Goal: Navigation & Orientation: Find specific page/section

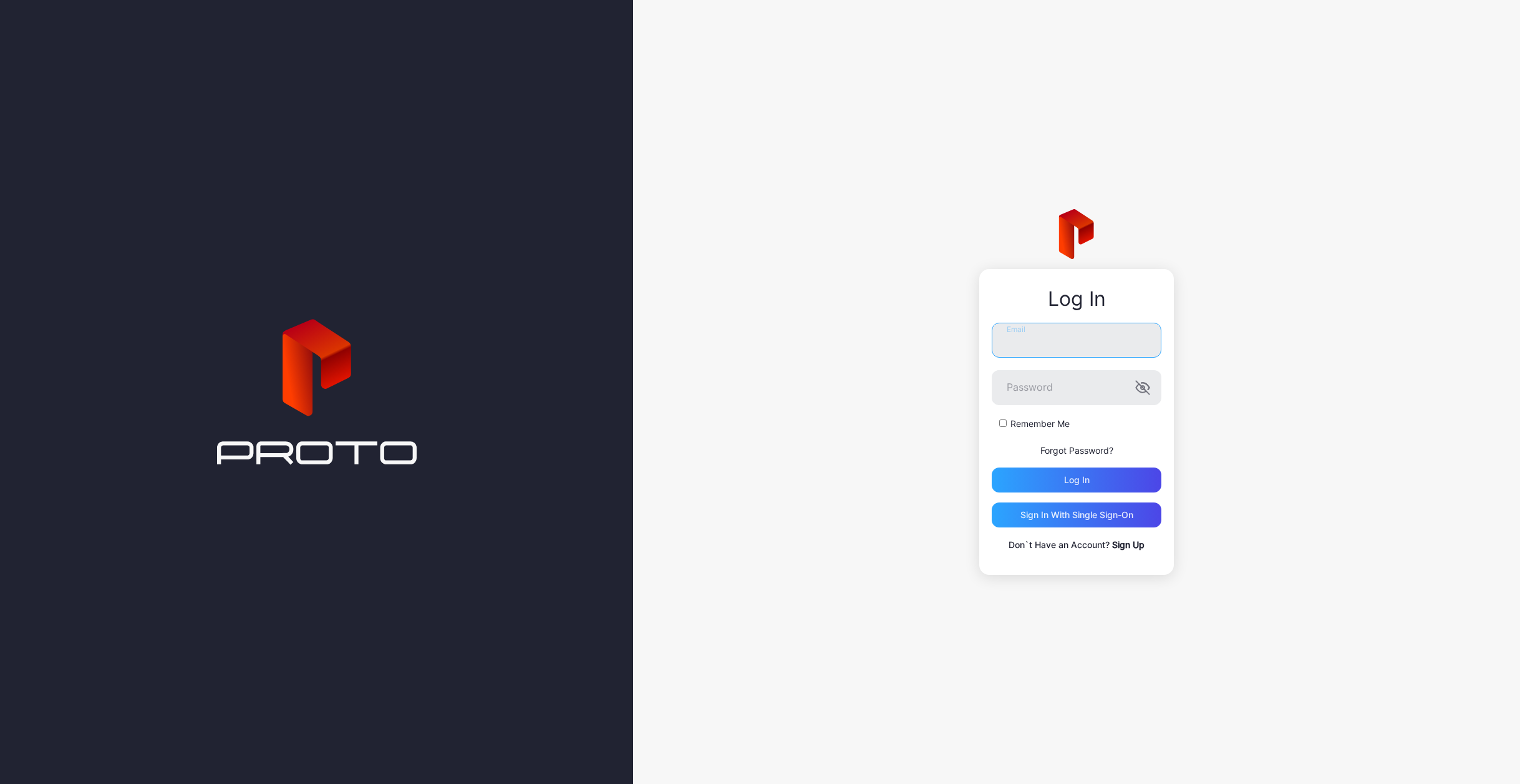
type input "**********"
click at [1084, 489] on div "Log in" at bounding box center [1077, 480] width 170 height 24
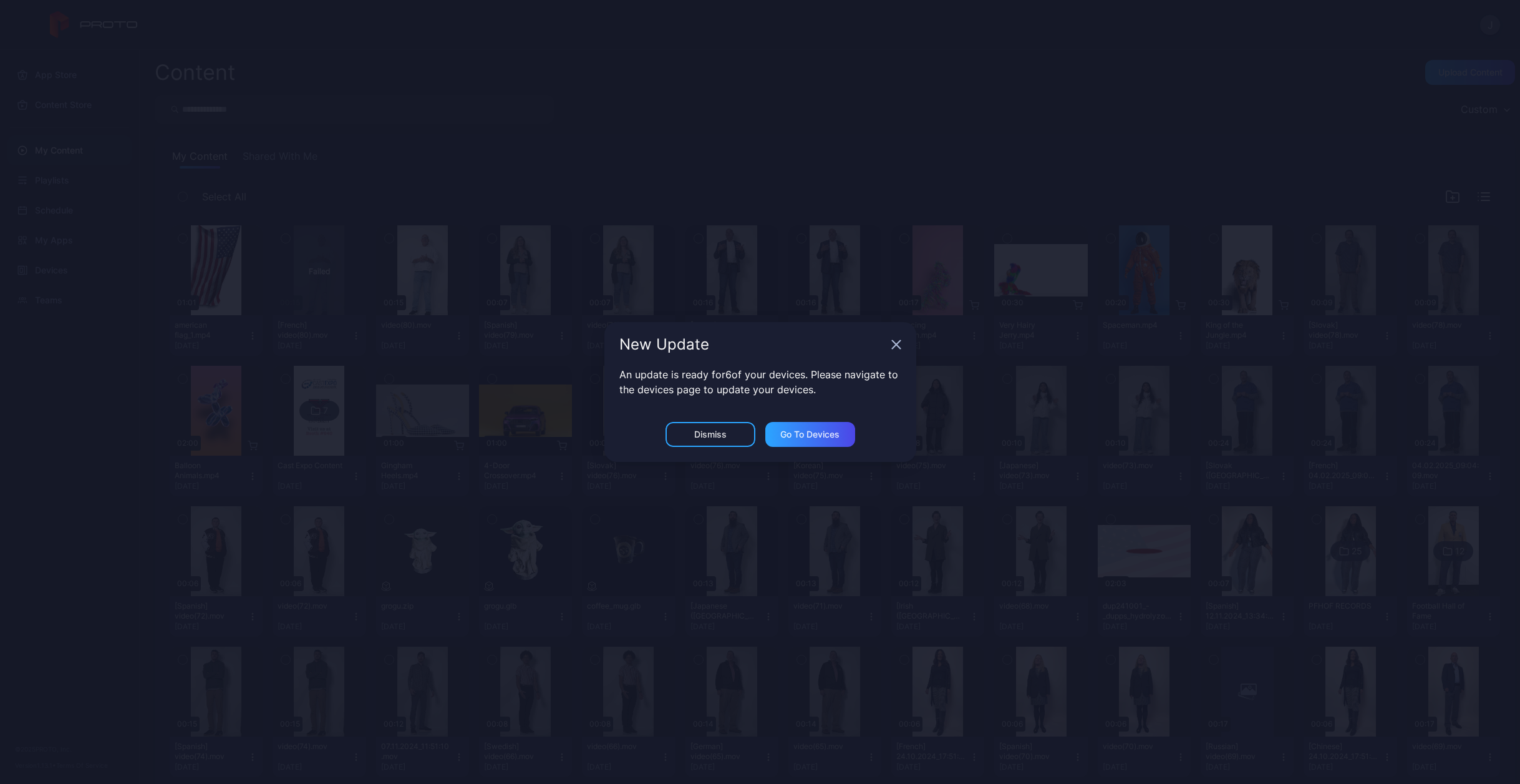
click at [711, 435] on div "Dismiss" at bounding box center [711, 433] width 32 height 10
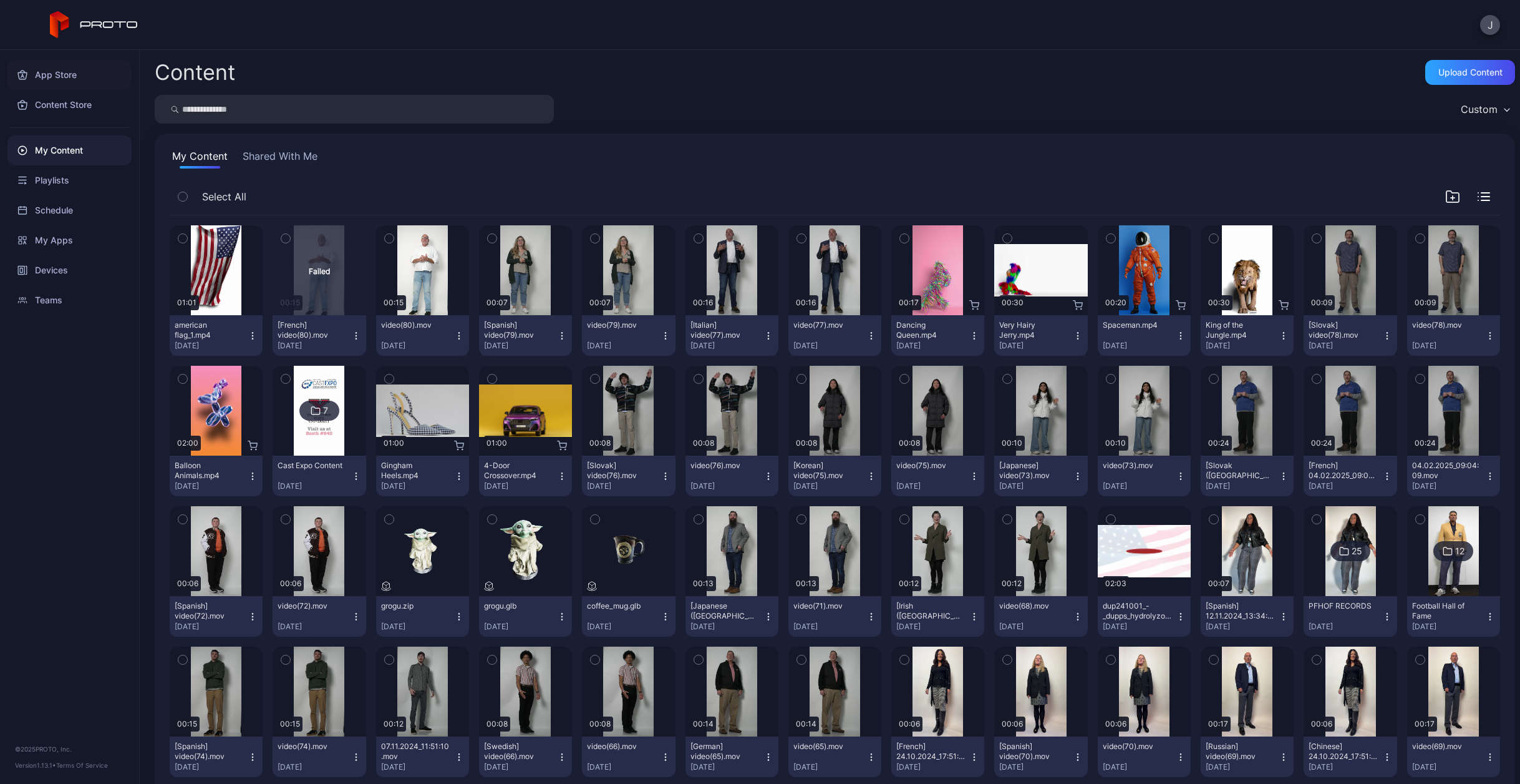
click at [58, 71] on div "App Store" at bounding box center [70, 75] width 124 height 30
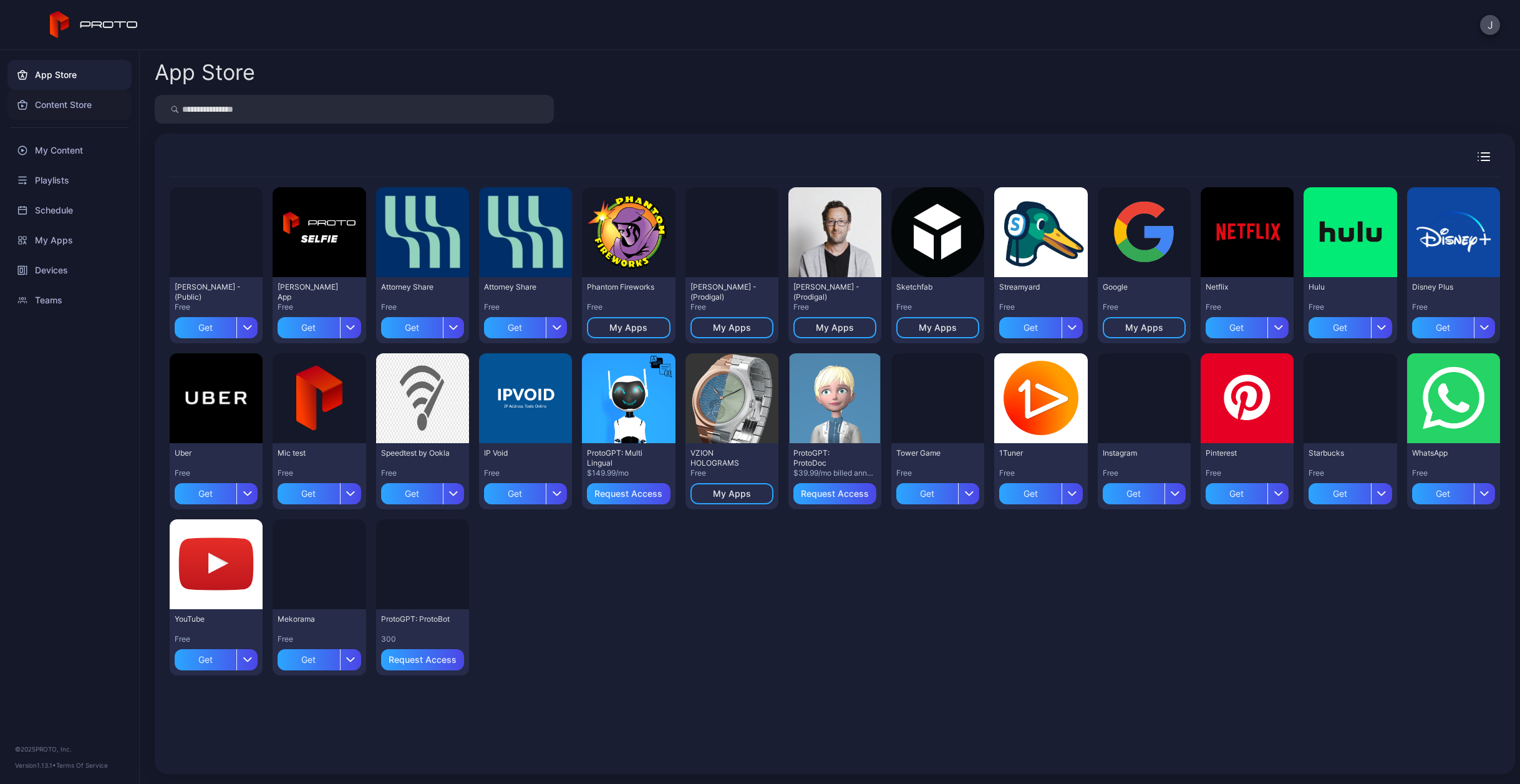
click at [64, 106] on div "Content Store" at bounding box center [70, 105] width 124 height 30
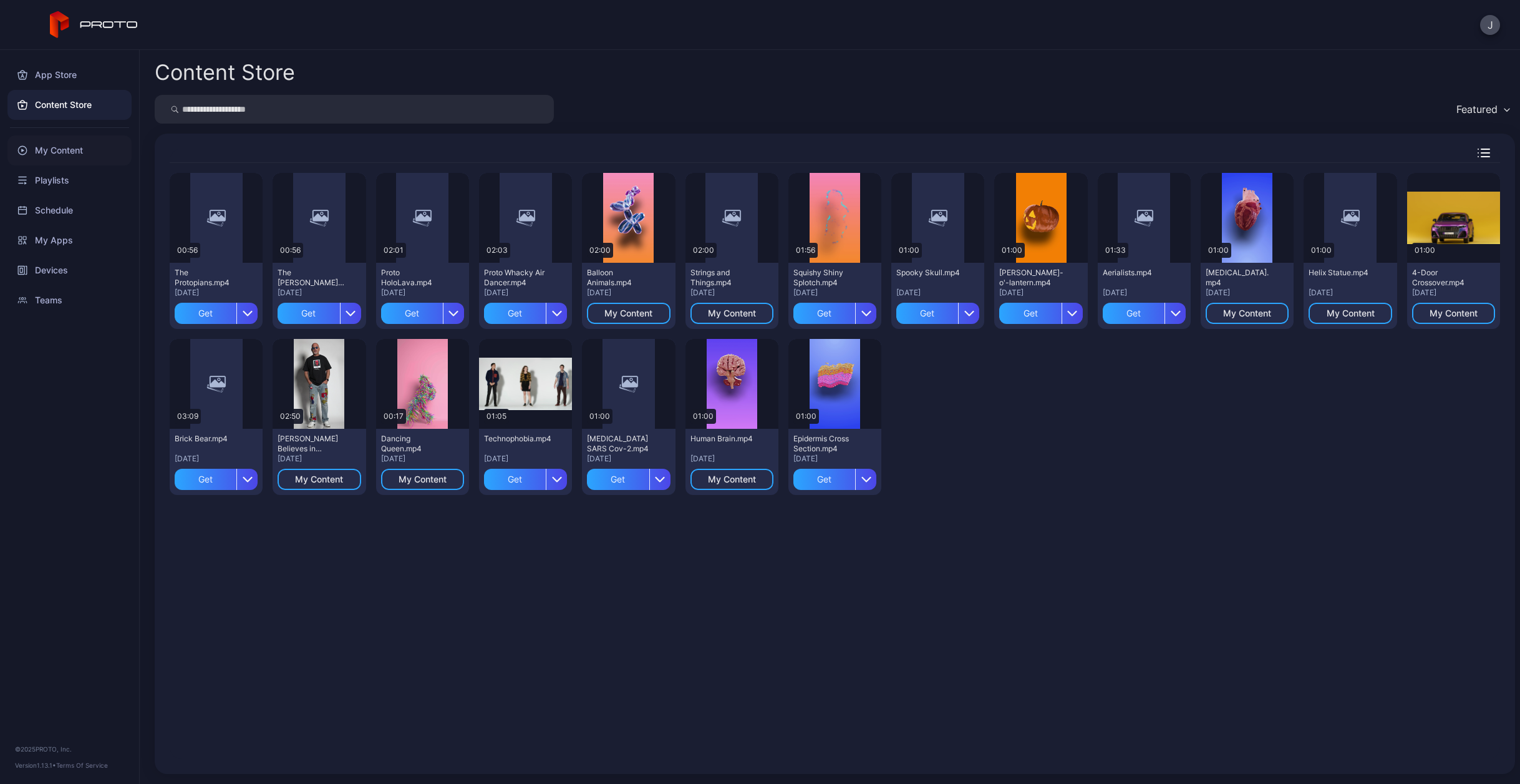
click at [62, 145] on div "My Content" at bounding box center [70, 151] width 124 height 30
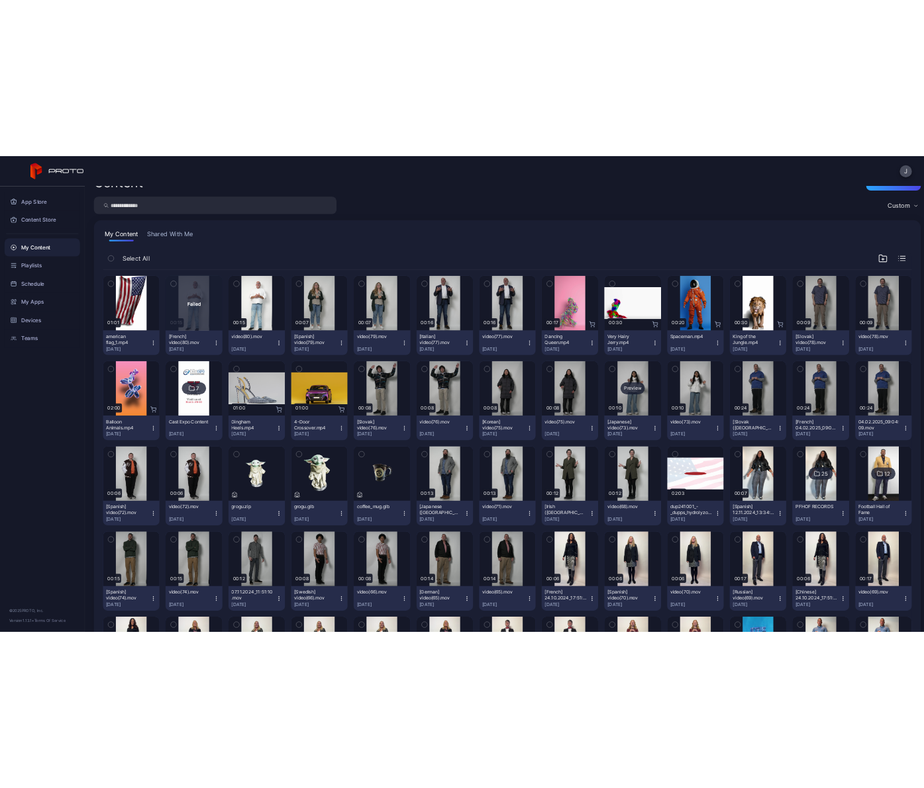
scroll to position [32, 0]
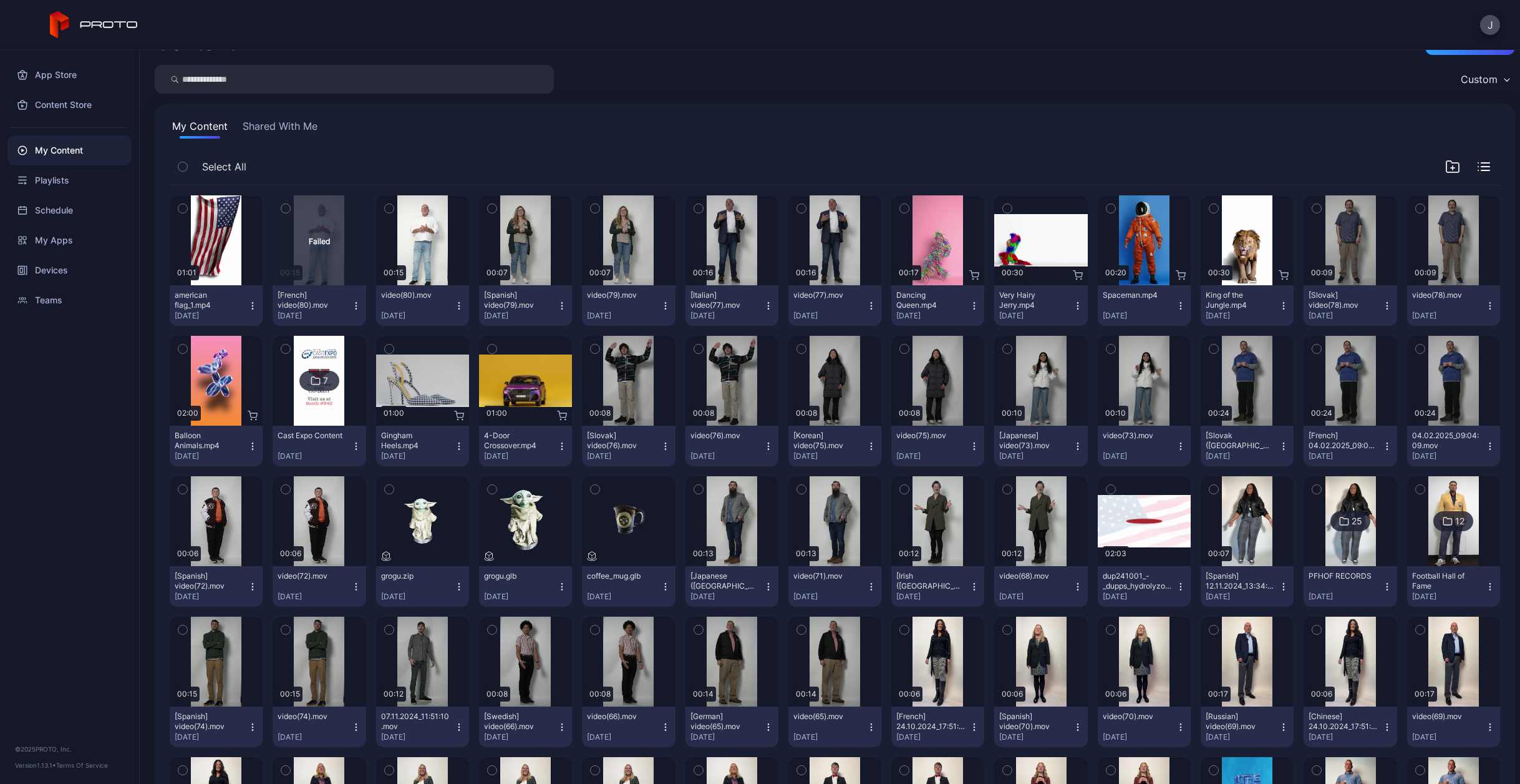
drag, startPoint x: 300, startPoint y: 444, endPoint x: 320, endPoint y: 442, distance: 20.1
click at [299, 444] on div "Cast Expo Content [DATE]" at bounding box center [314, 446] width 73 height 30
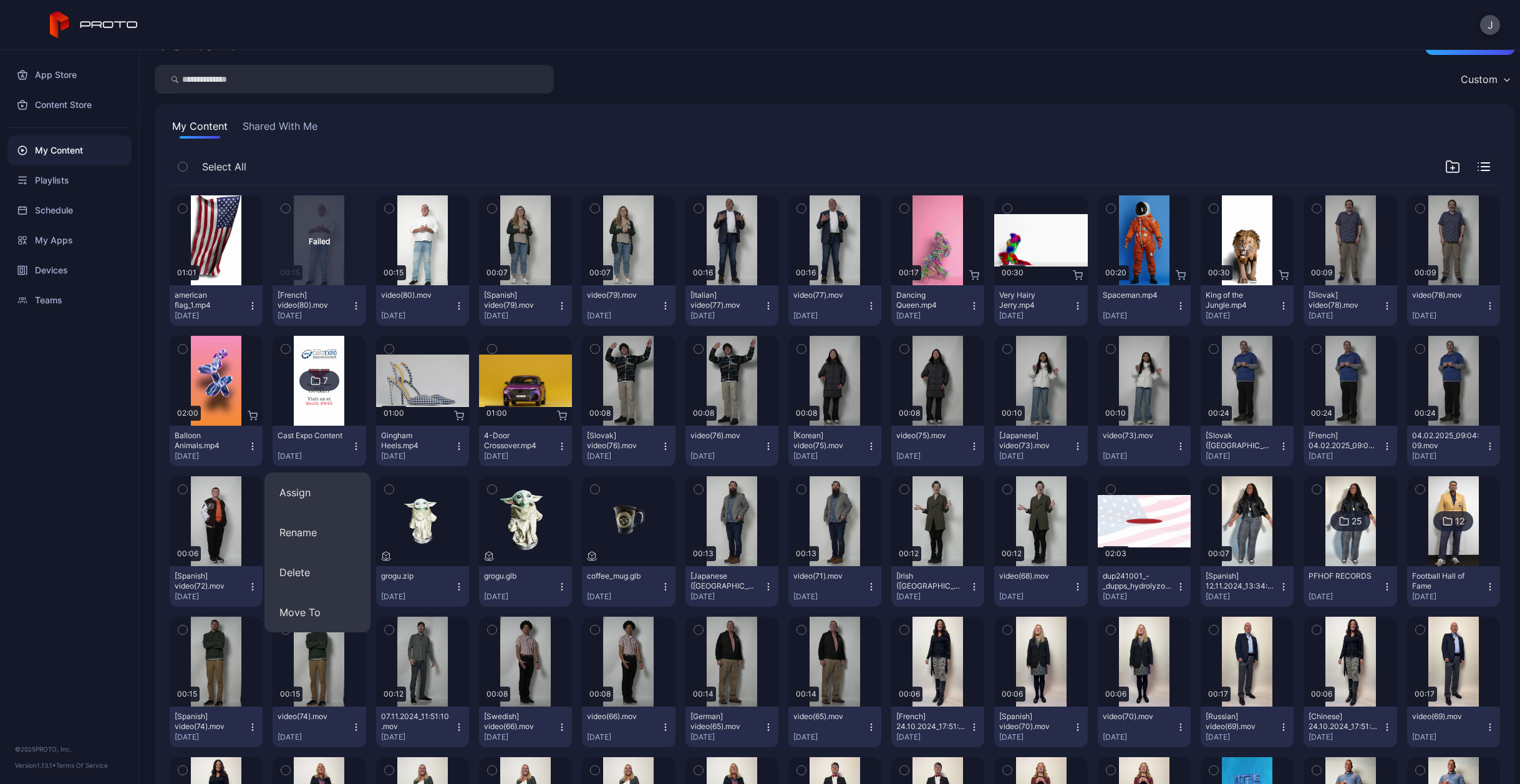
click at [328, 339] on img at bounding box center [319, 380] width 51 height 90
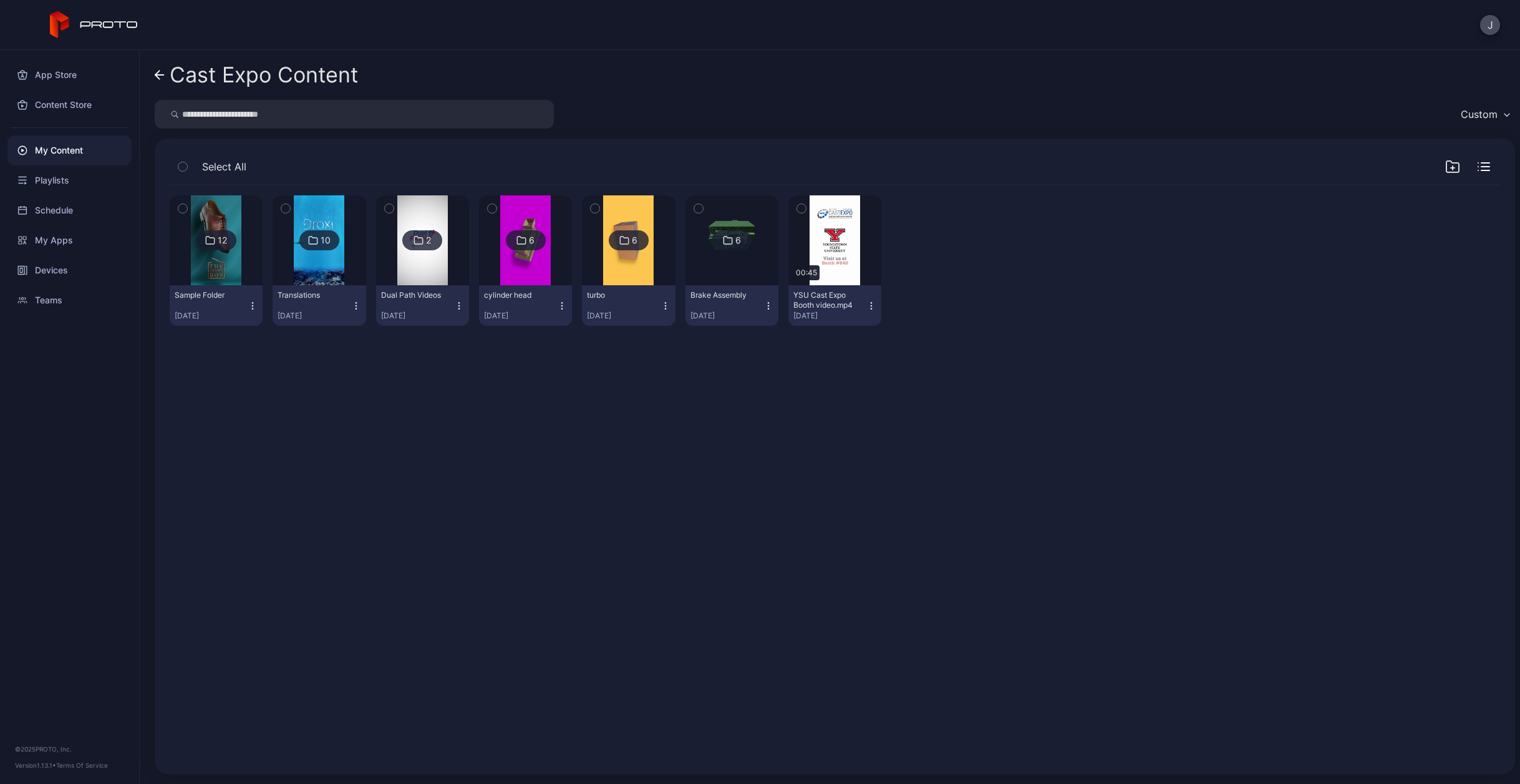
click at [721, 300] on div "Brake Assembly" at bounding box center [725, 295] width 69 height 10
click at [723, 239] on icon at bounding box center [727, 240] width 10 height 15
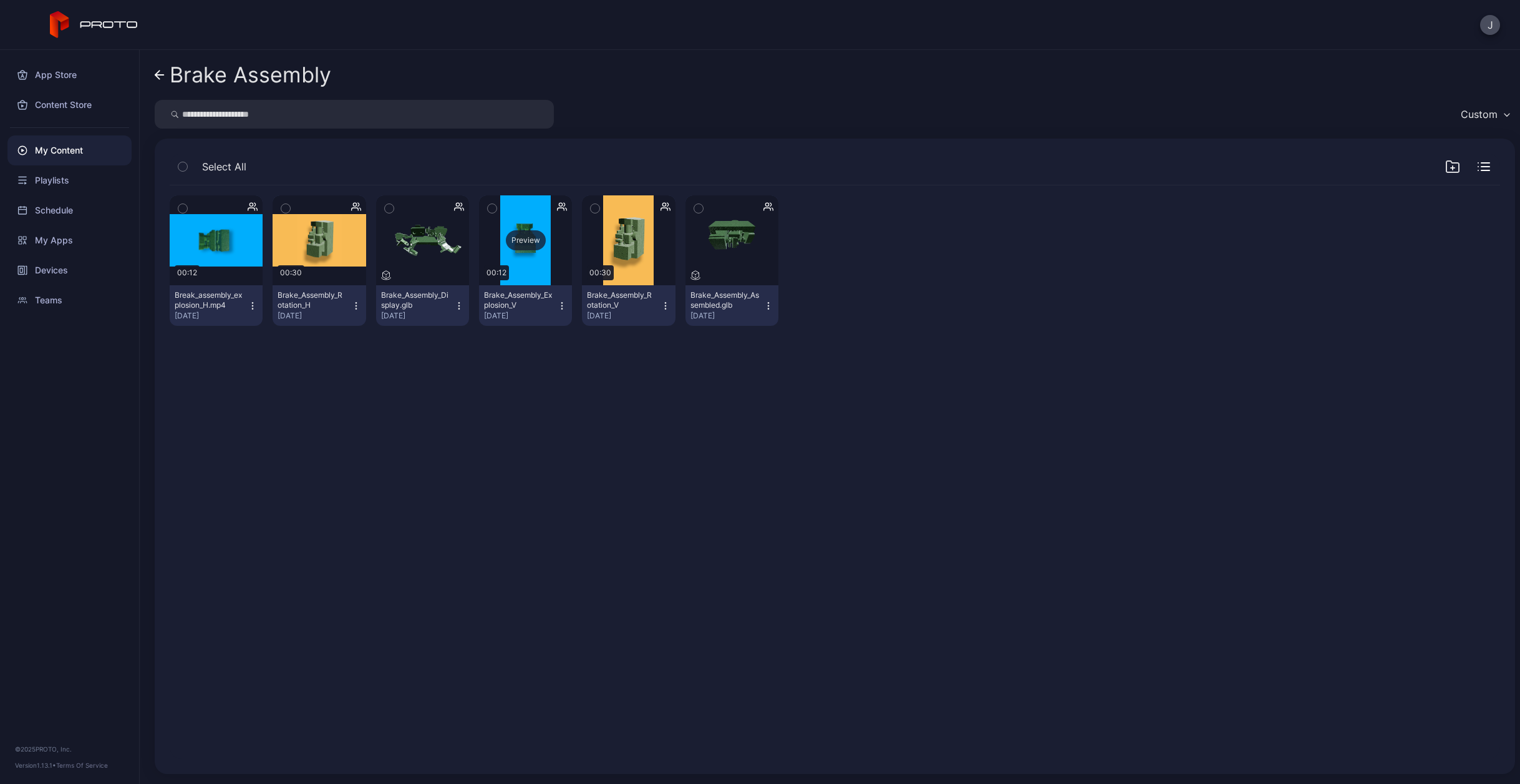
click at [521, 237] on div "Preview" at bounding box center [526, 239] width 40 height 20
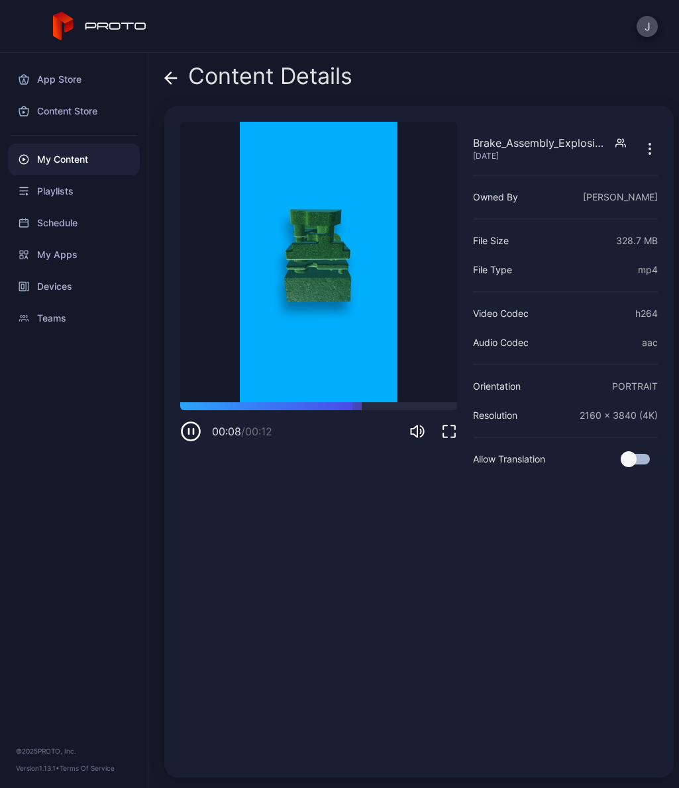
drag, startPoint x: 197, startPoint y: 423, endPoint x: 238, endPoint y: 428, distance: 42.0
click at [197, 423] on icon "button" at bounding box center [190, 431] width 21 height 21
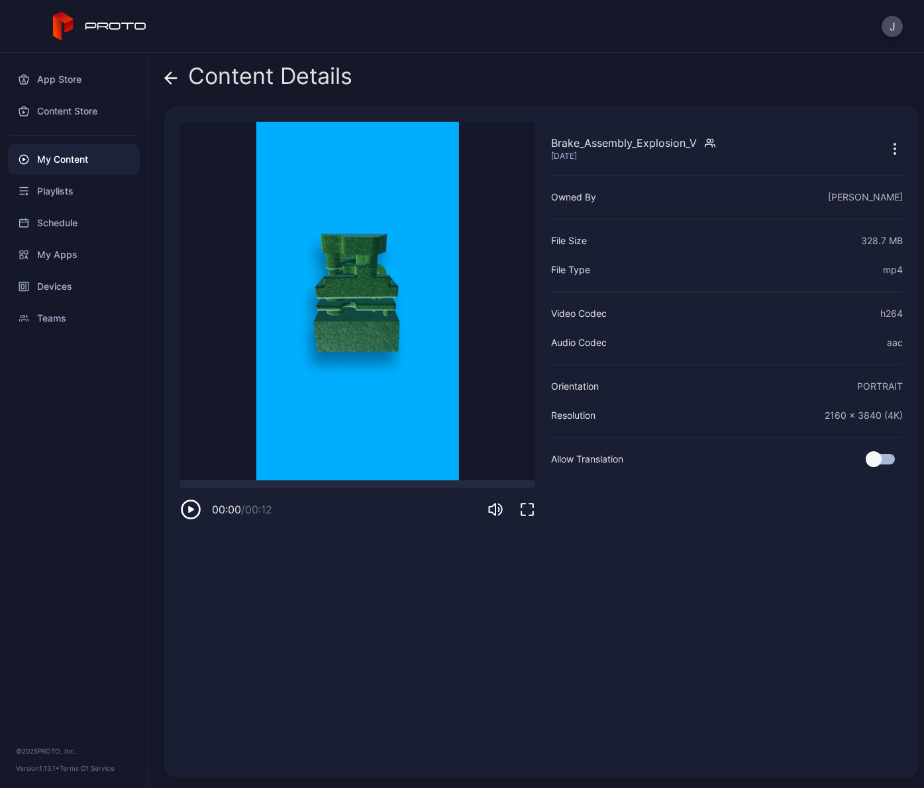
drag, startPoint x: 338, startPoint y: 484, endPoint x: 137, endPoint y: 483, distance: 201.3
click at [137, 483] on div "App Store Content Store My Content Playlists Schedule My Apps Devices Teams © 2…" at bounding box center [462, 421] width 924 height 736
click at [193, 513] on icon "button" at bounding box center [190, 509] width 21 height 21
click at [191, 504] on icon "button" at bounding box center [190, 509] width 21 height 21
click at [894, 148] on icon "button" at bounding box center [894, 148] width 1 height 1
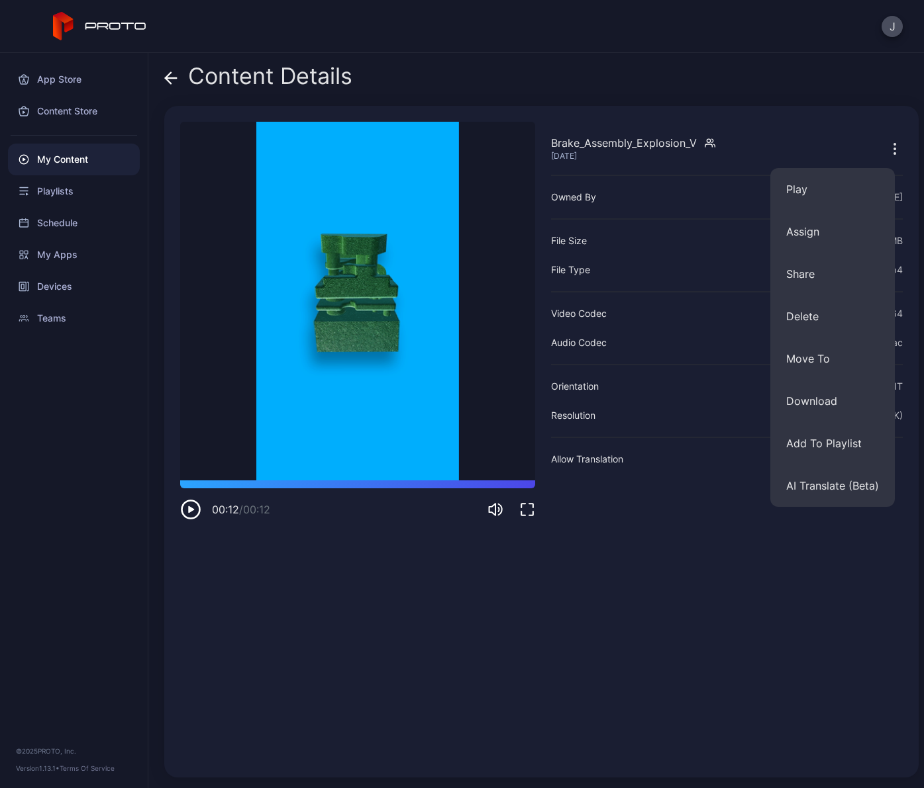
click at [654, 665] on div "Brake_Assembly_Explosion_V [DATE] Owned By [PERSON_NAME] File Size 328.7 MB Fil…" at bounding box center [727, 442] width 352 height 640
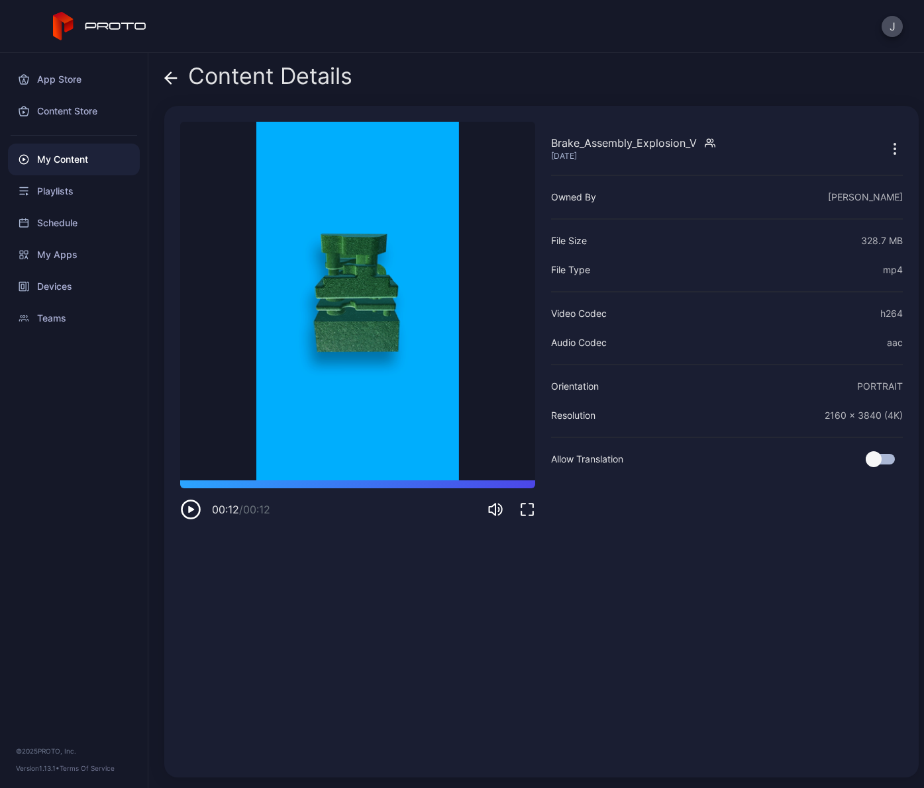
click at [524, 514] on icon "button" at bounding box center [527, 510] width 16 height 16
click at [191, 511] on icon "button" at bounding box center [191, 509] width 6 height 7
click at [185, 508] on icon "button" at bounding box center [190, 509] width 21 height 21
click at [190, 509] on icon "button" at bounding box center [191, 509] width 6 height 7
click at [189, 507] on icon "button" at bounding box center [191, 509] width 6 height 7
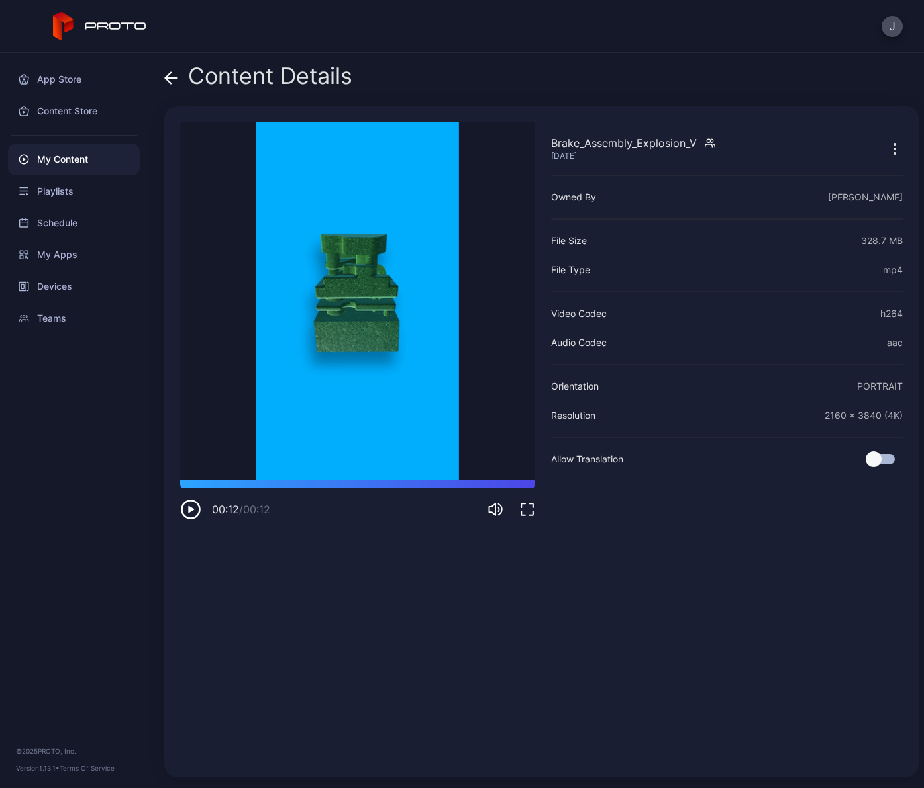
click at [187, 509] on icon "button" at bounding box center [190, 509] width 21 height 21
click at [192, 510] on icon "button" at bounding box center [191, 509] width 6 height 7
click at [194, 508] on icon "button" at bounding box center [190, 509] width 21 height 21
click at [170, 80] on icon at bounding box center [170, 77] width 13 height 13
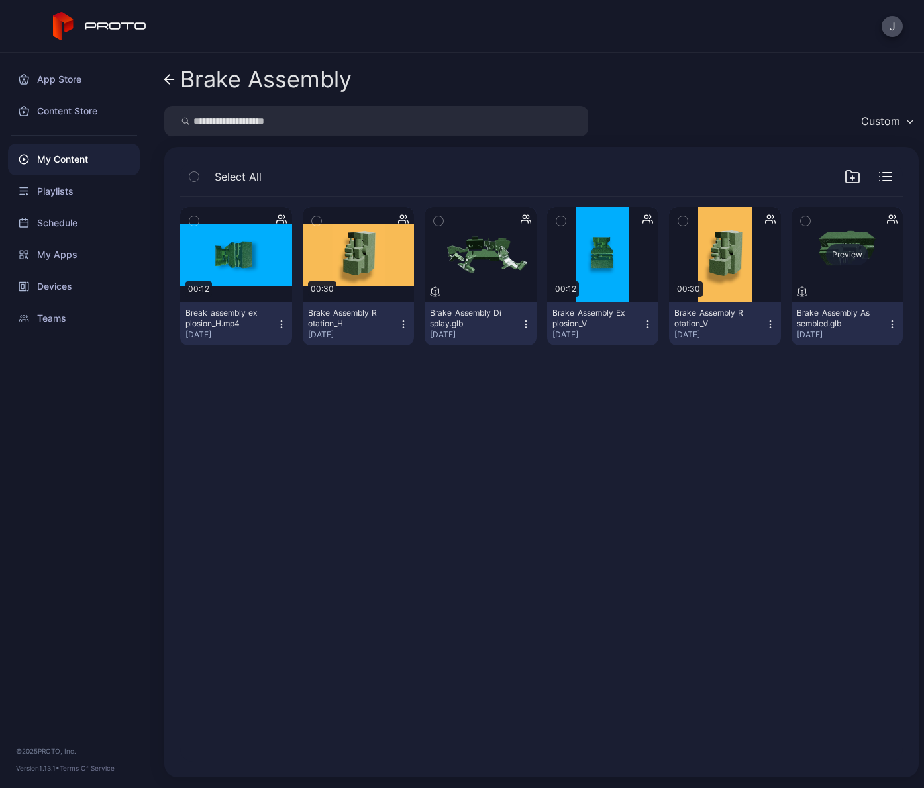
click at [857, 257] on div "Preview" at bounding box center [847, 254] width 112 height 95
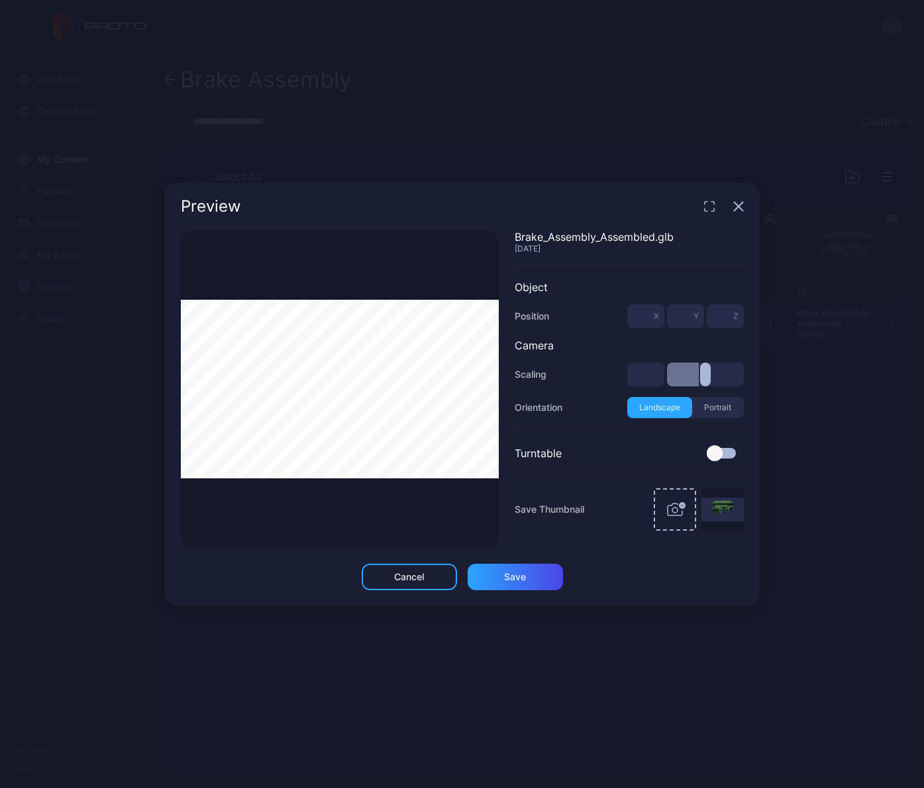
click at [734, 208] on icon "button" at bounding box center [738, 206] width 11 height 11
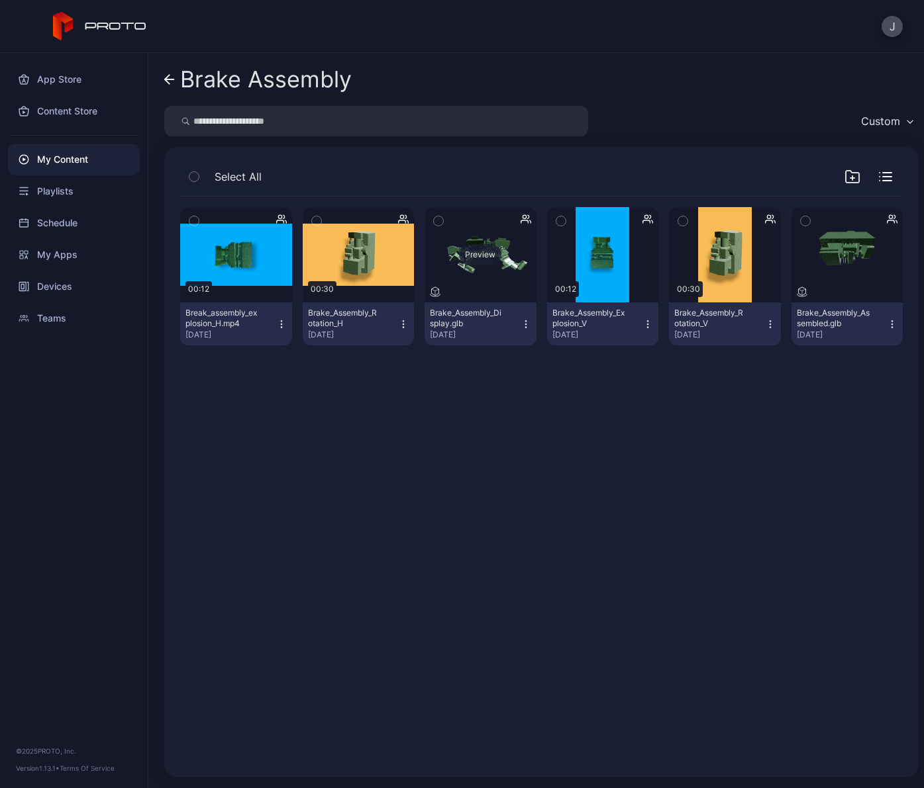
click at [481, 259] on div "Preview" at bounding box center [480, 254] width 42 height 21
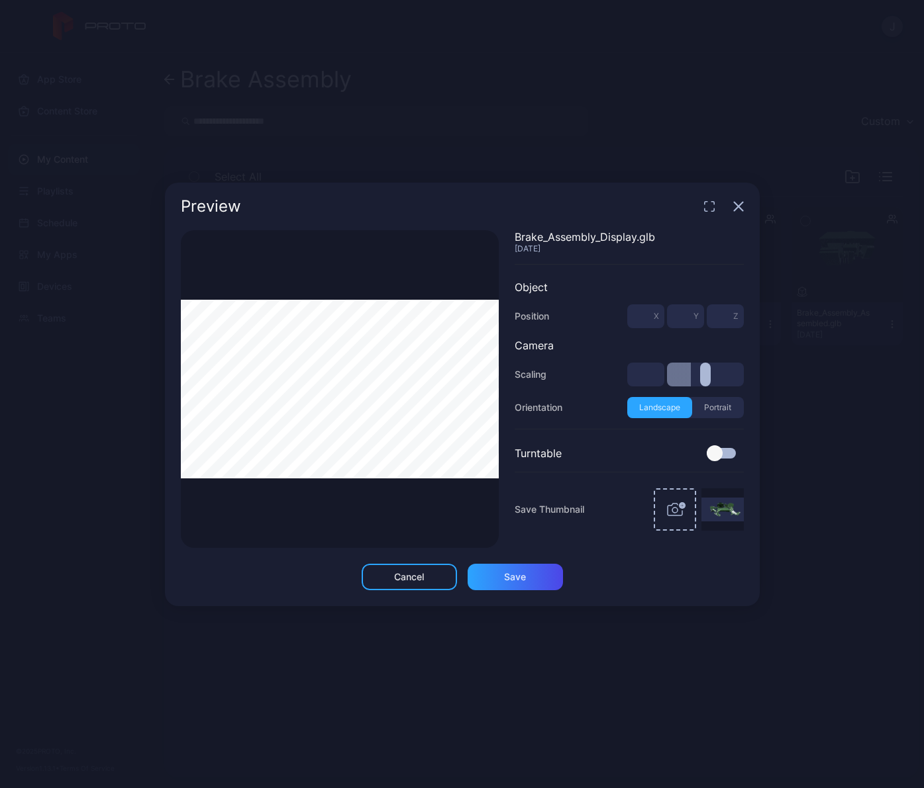
click at [710, 451] on div at bounding box center [714, 454] width 16 height 16
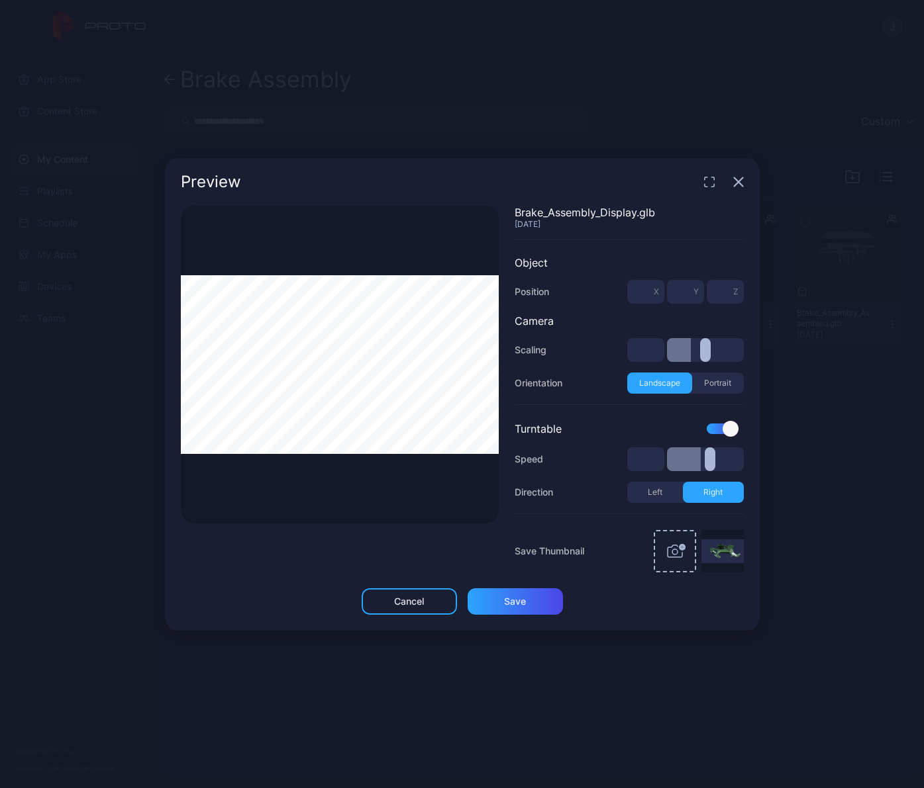
click at [736, 179] on icon "button" at bounding box center [738, 182] width 11 height 11
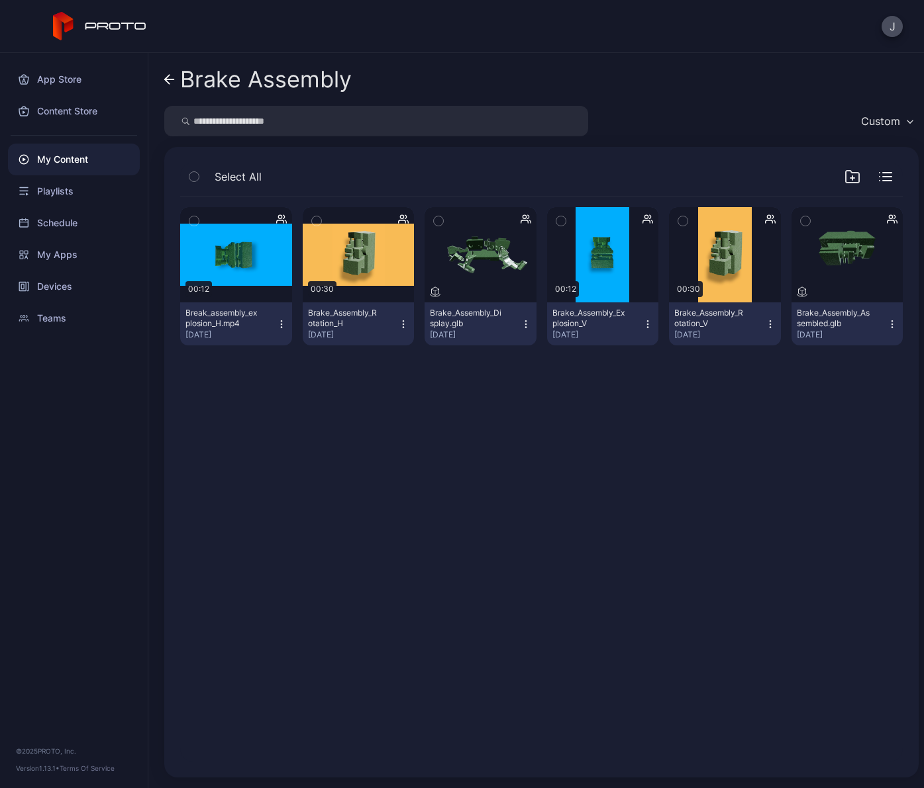
click at [769, 464] on div "Preview 00:12 Break_assembly_explosion_H.mp4 [DATE] Preview 00:30 Brake_Assembl…" at bounding box center [540, 479] width 743 height 587
click at [604, 252] on div "Preview" at bounding box center [602, 254] width 42 height 21
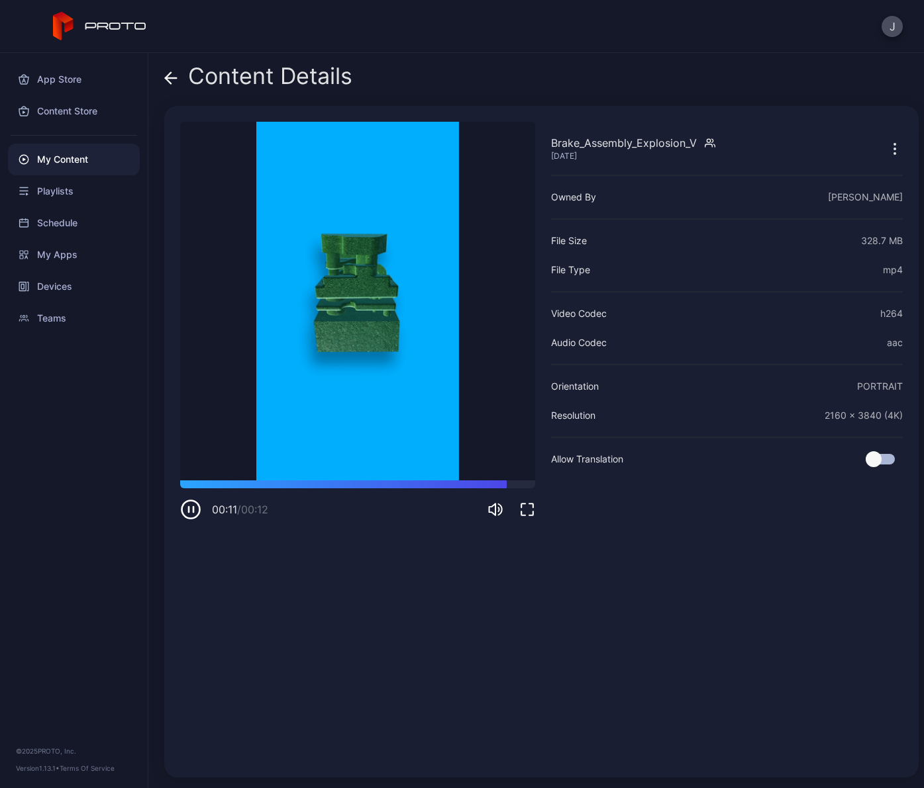
click at [176, 75] on icon at bounding box center [170, 77] width 13 height 13
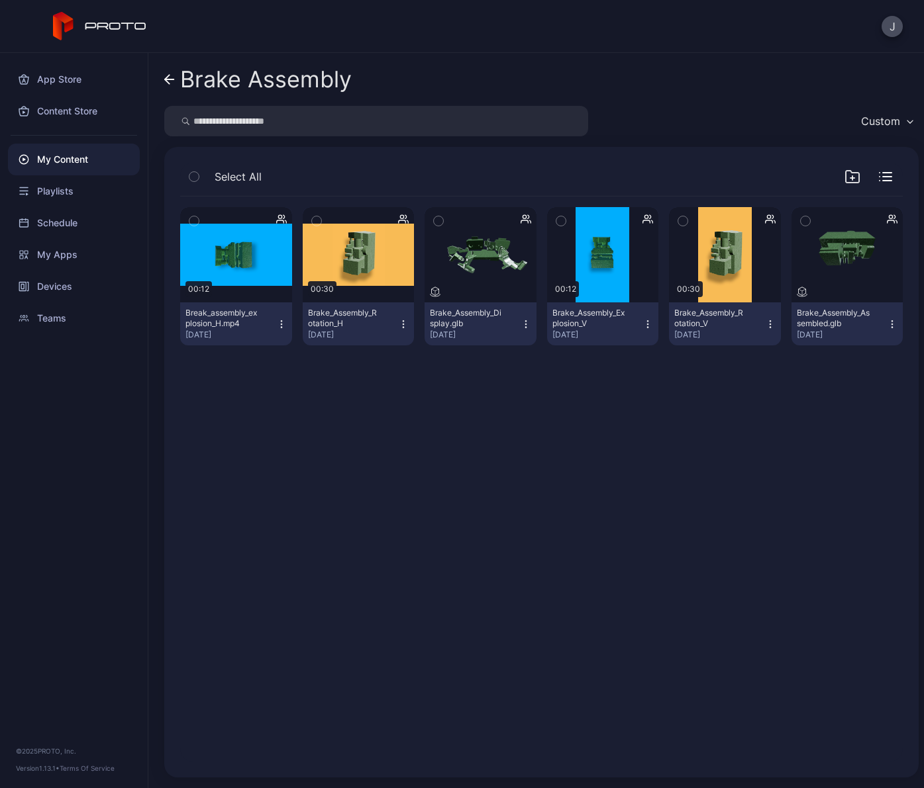
drag, startPoint x: 174, startPoint y: 81, endPoint x: 223, endPoint y: 119, distance: 62.2
click at [173, 81] on icon at bounding box center [169, 79] width 11 height 11
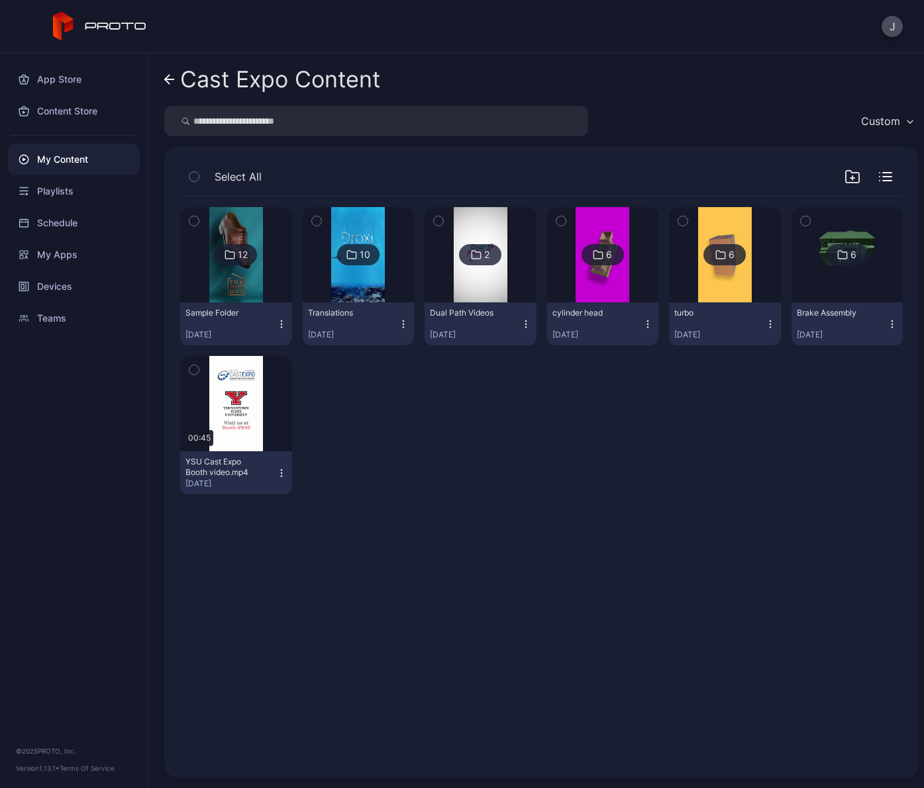
click at [596, 289] on img at bounding box center [602, 254] width 54 height 95
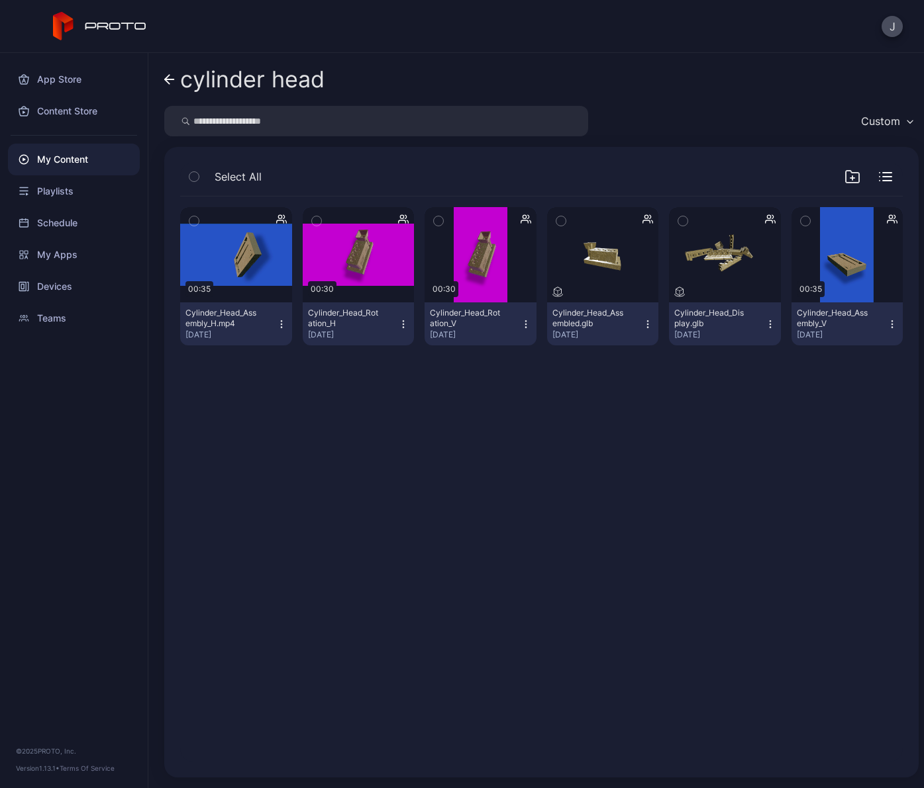
click at [171, 87] on link "cylinder head" at bounding box center [244, 80] width 160 height 32
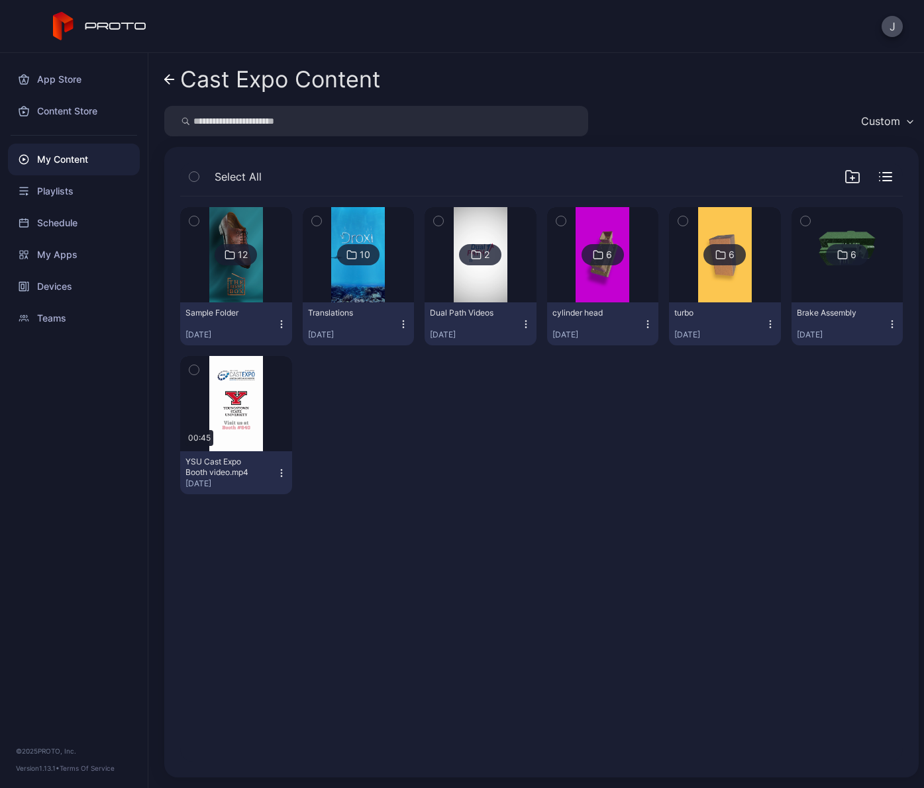
click at [705, 296] on img at bounding box center [725, 254] width 54 height 95
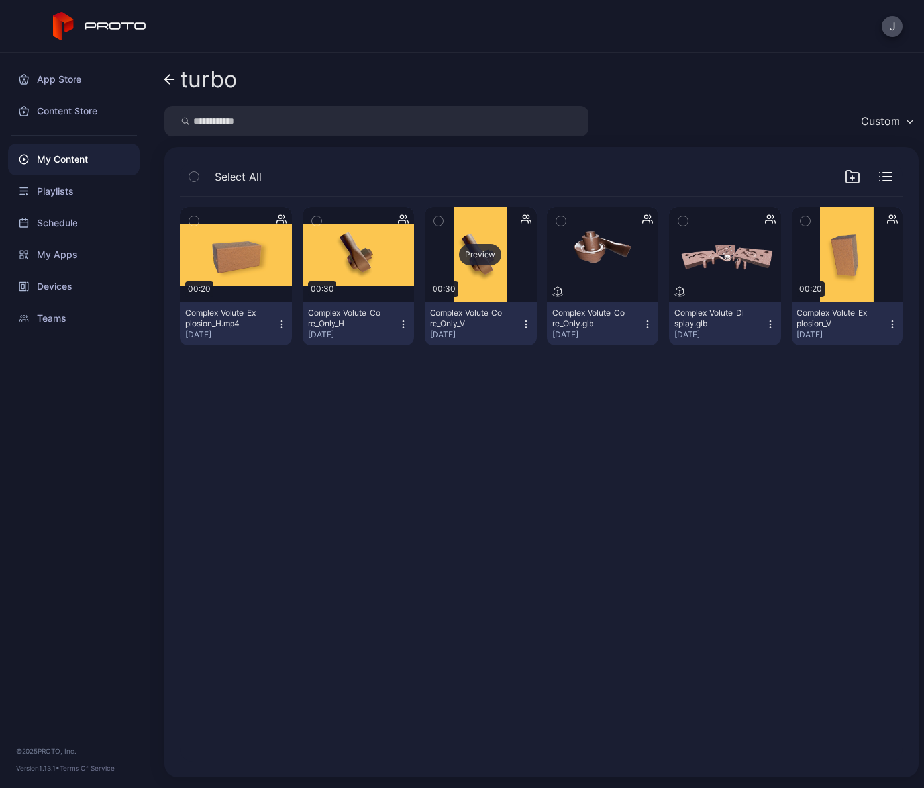
click at [467, 285] on div "Preview" at bounding box center [480, 254] width 112 height 95
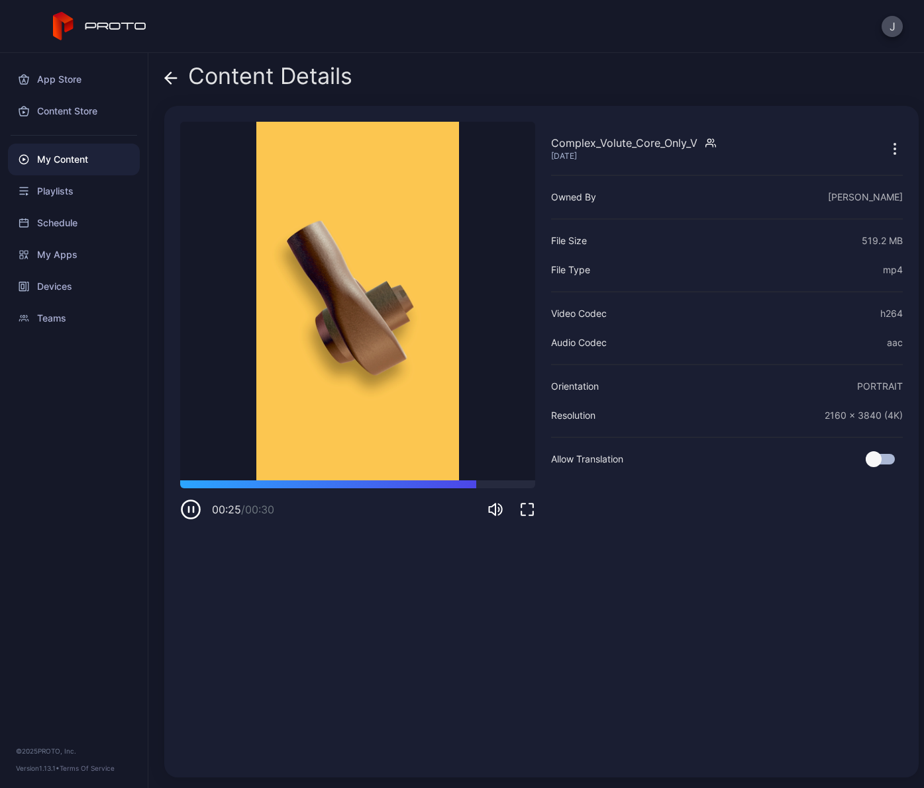
click at [162, 77] on div "Content Details Complex_Volute_Core_Only_V [DATE] Sorry, your browser doesn‘t s…" at bounding box center [535, 421] width 775 height 736
click at [173, 73] on icon at bounding box center [170, 77] width 13 height 13
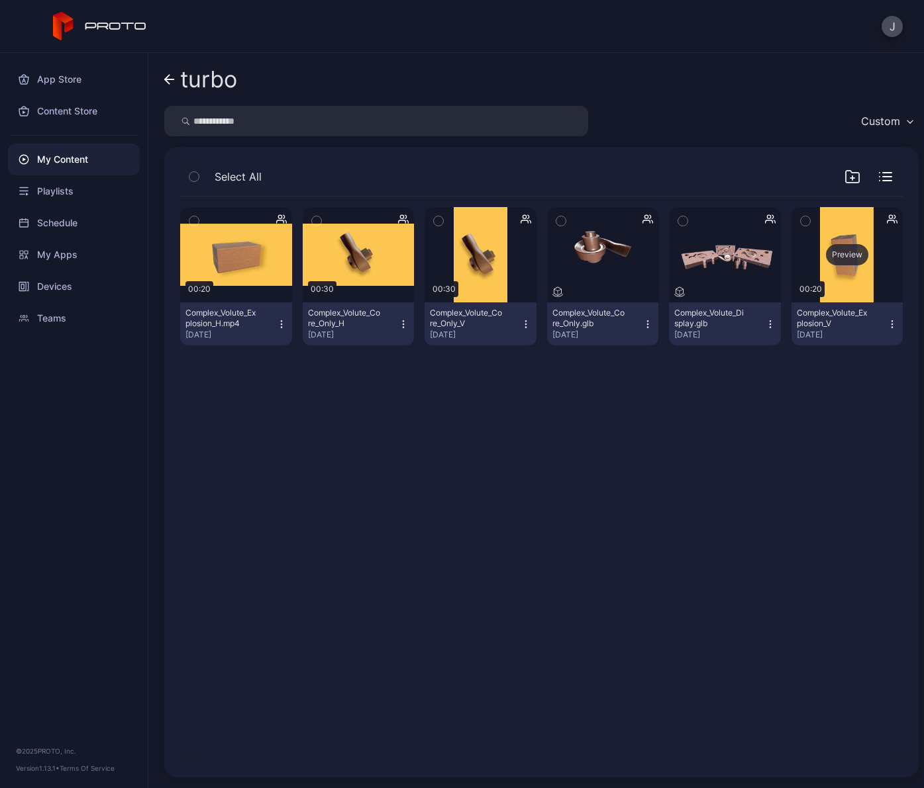
click at [849, 254] on div "Preview" at bounding box center [847, 254] width 42 height 21
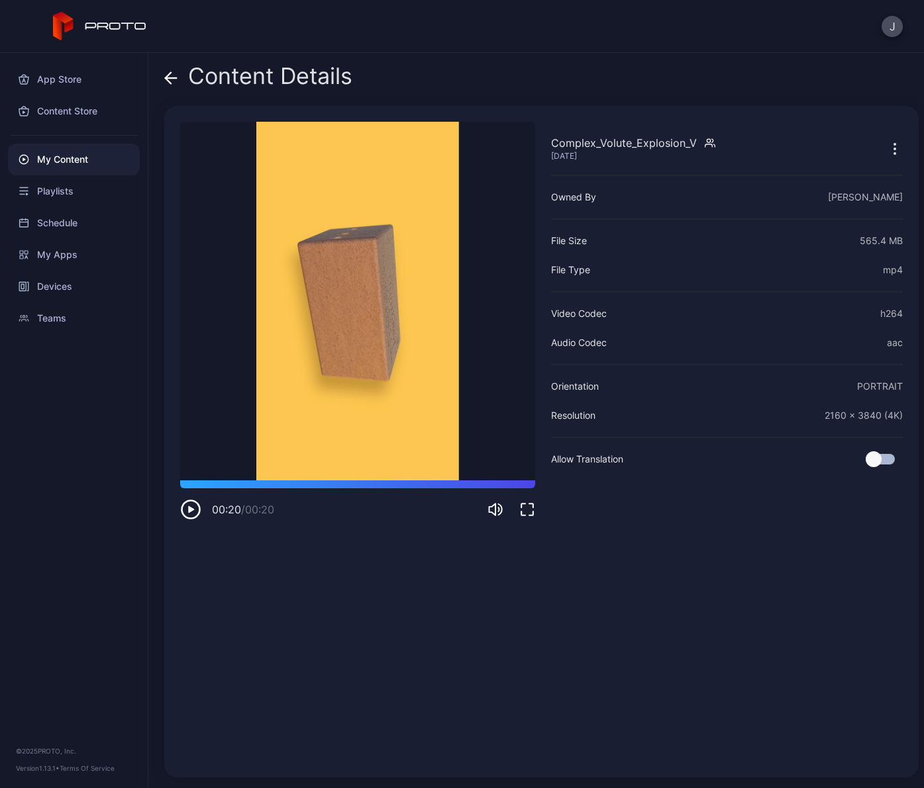
click at [189, 508] on icon "button" at bounding box center [191, 509] width 6 height 7
click at [171, 78] on icon at bounding box center [171, 78] width 11 height 0
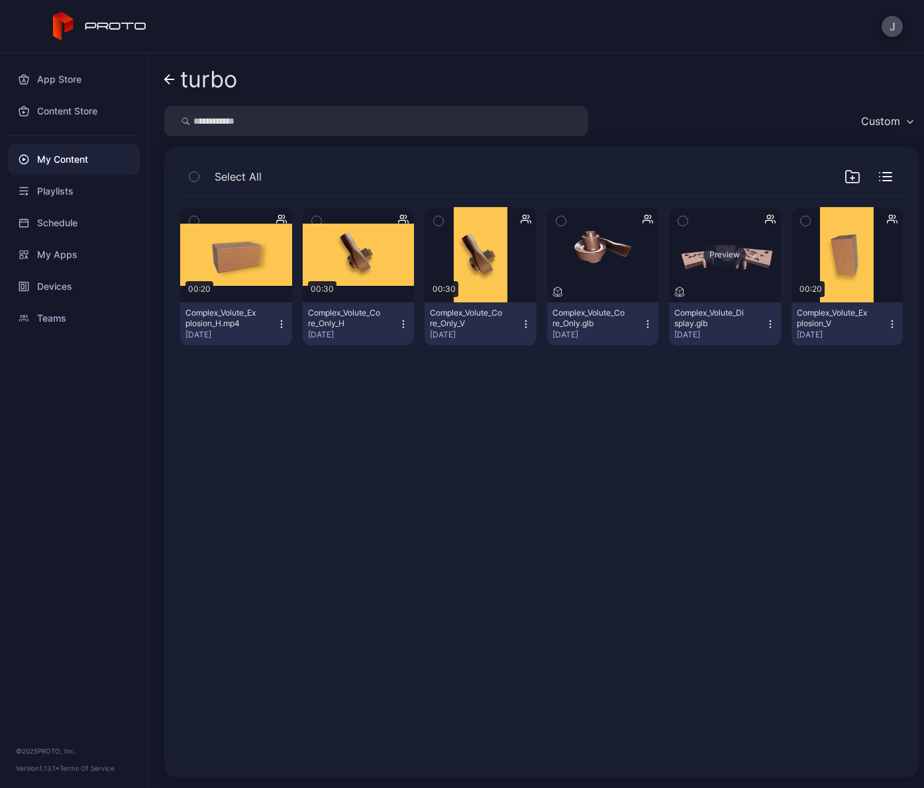
click at [730, 281] on div "Preview" at bounding box center [725, 254] width 112 height 95
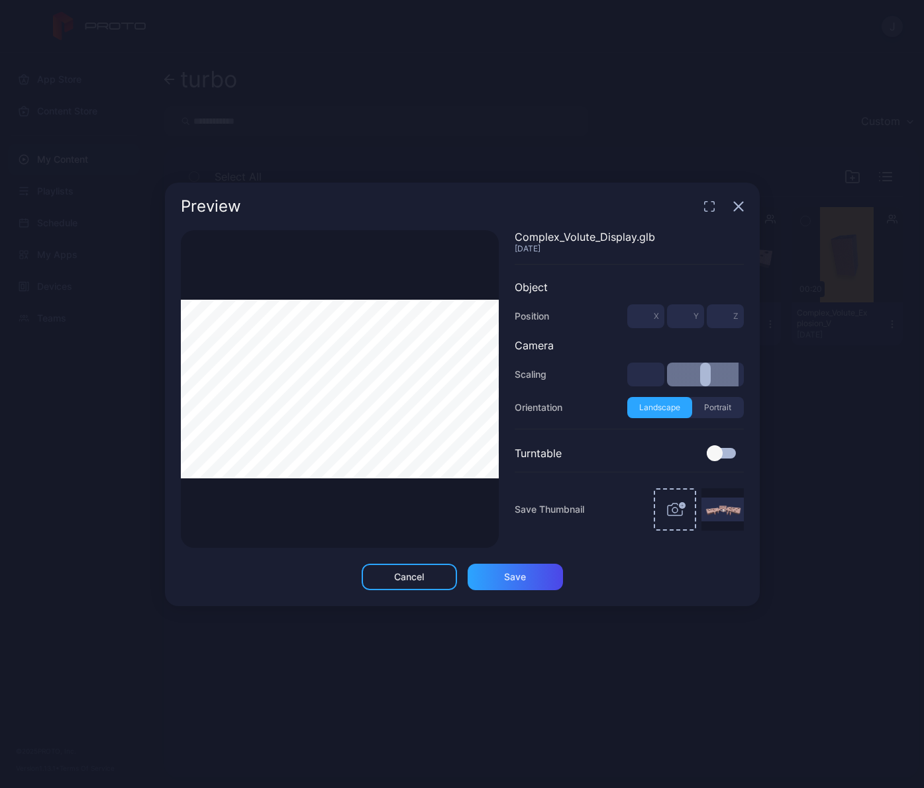
click at [722, 453] on div at bounding box center [714, 454] width 16 height 16
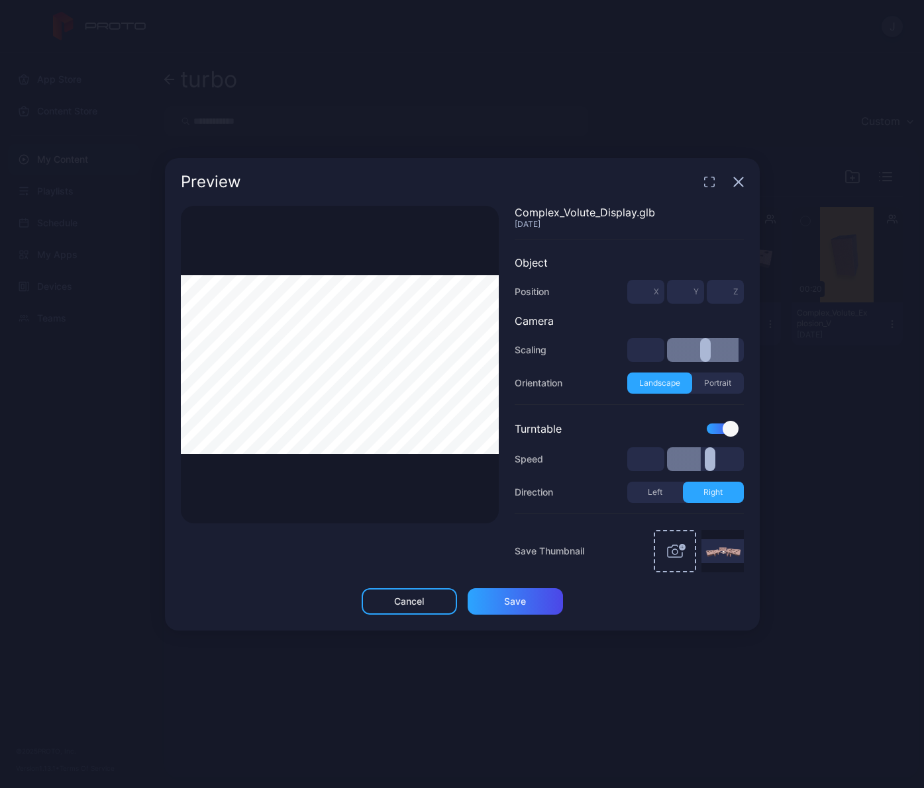
click at [740, 180] on icon "button" at bounding box center [738, 181] width 9 height 9
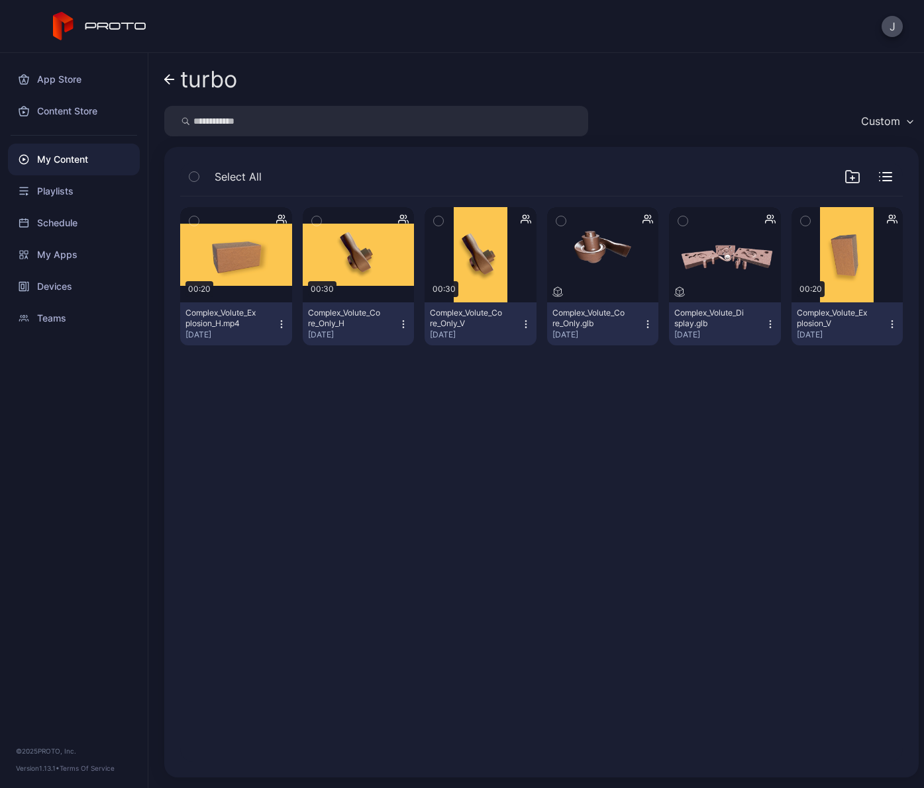
click at [60, 162] on div "My Content" at bounding box center [74, 160] width 132 height 32
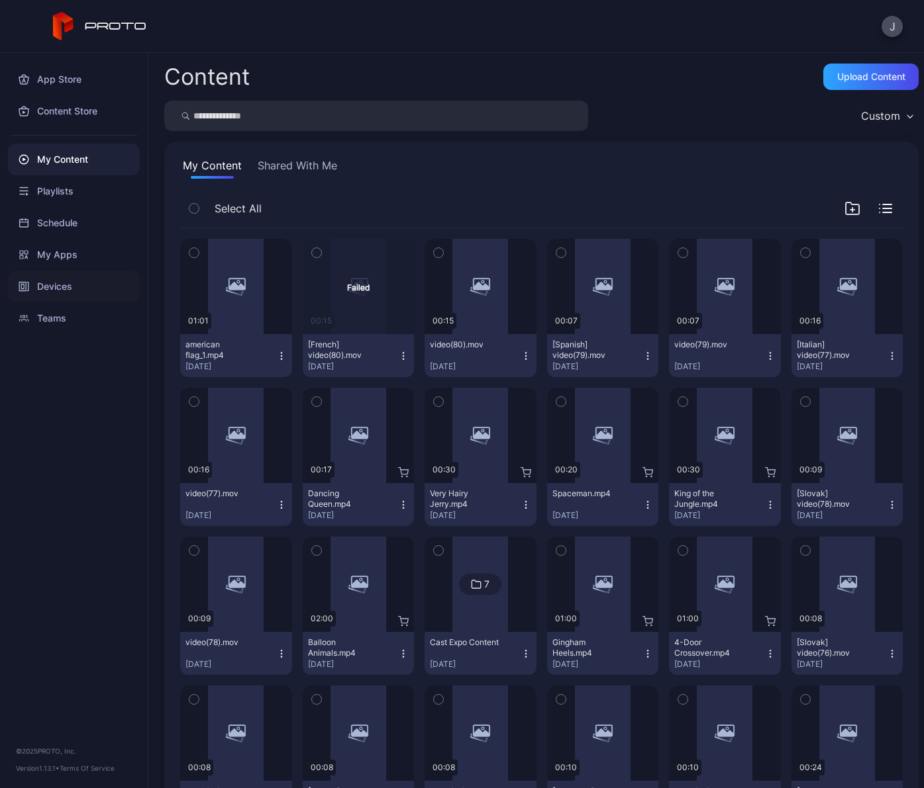
scroll to position [181, 0]
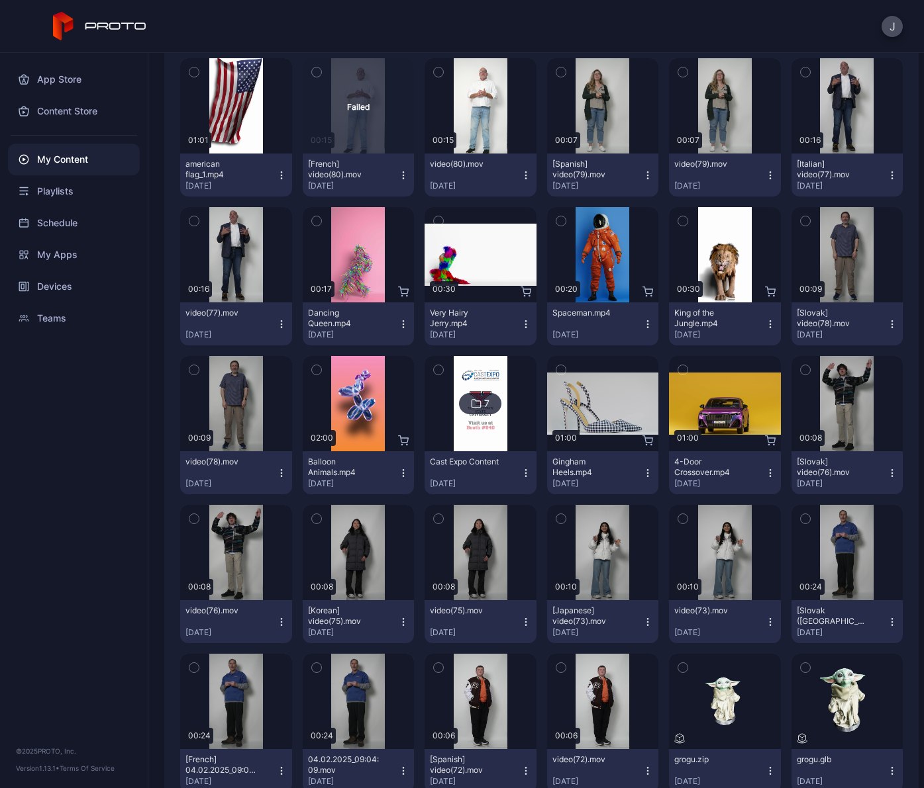
click at [57, 284] on div "Devices" at bounding box center [74, 287] width 132 height 32
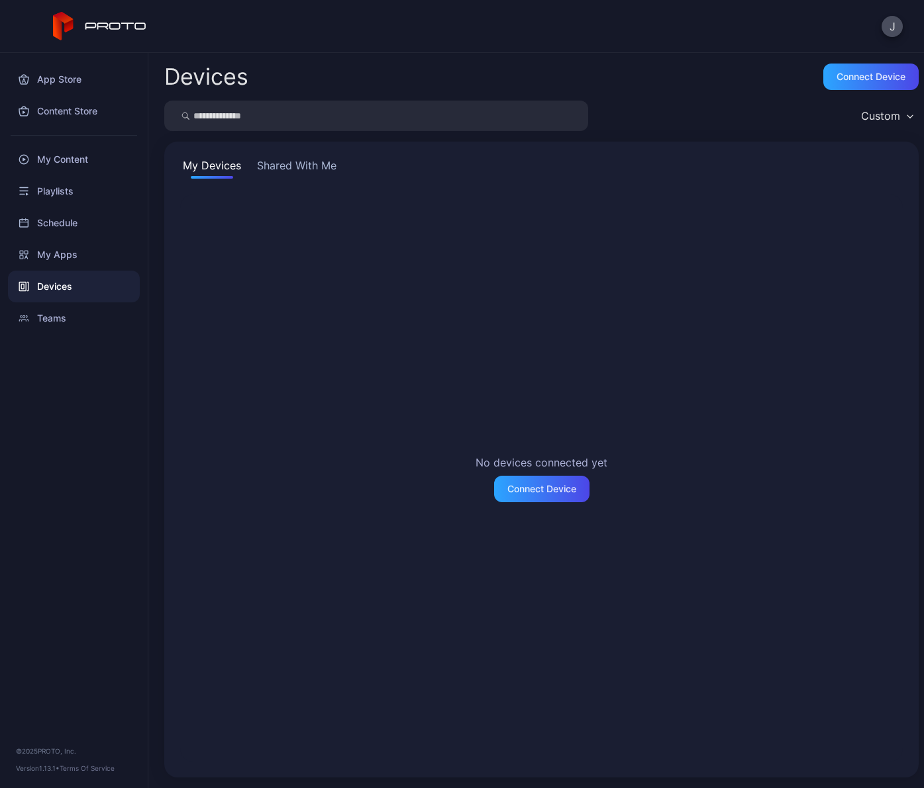
click at [287, 166] on button "Shared With Me" at bounding box center [296, 168] width 85 height 21
